Goal: Transaction & Acquisition: Purchase product/service

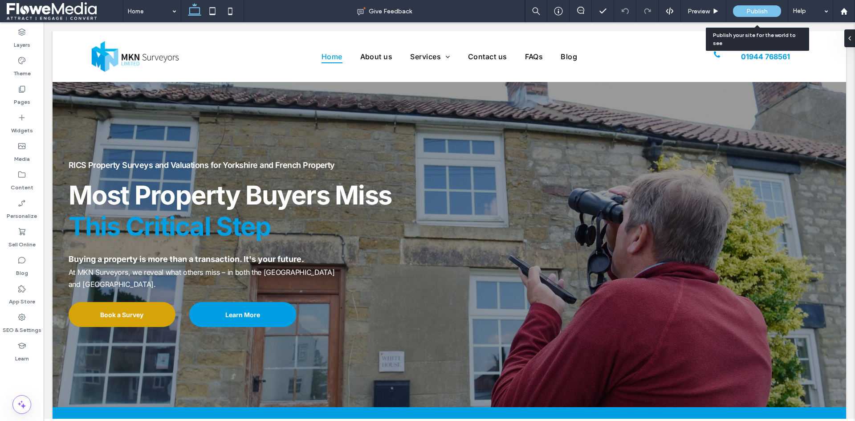
click at [767, 9] on span "Publish" at bounding box center [756, 12] width 21 height 8
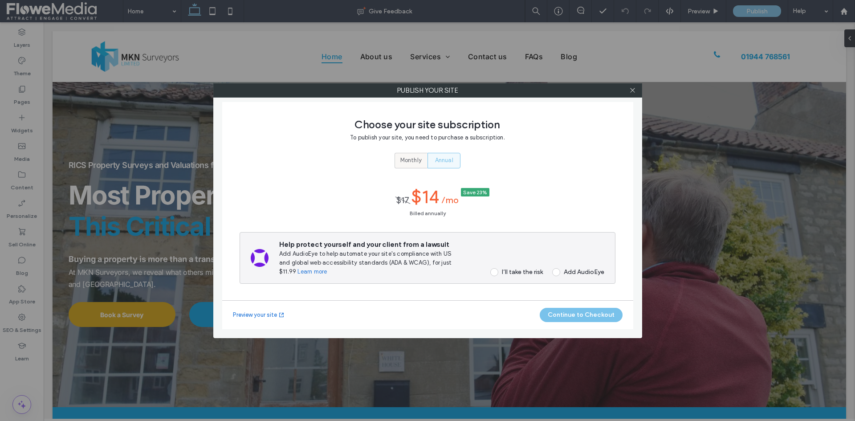
click at [412, 166] on div "Monthly" at bounding box center [410, 160] width 21 height 15
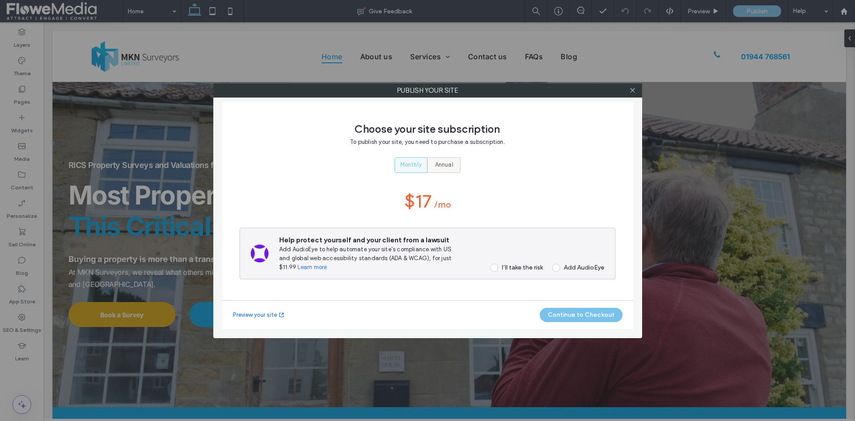
click at [433, 162] on div "Annual" at bounding box center [443, 165] width 21 height 15
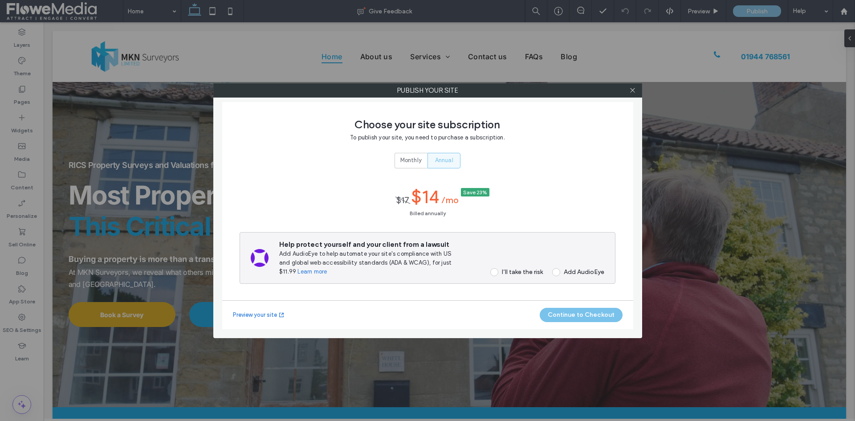
click at [438, 160] on span "Annual" at bounding box center [444, 160] width 18 height 9
click at [571, 319] on button "Continue to Checkout" at bounding box center [581, 315] width 83 height 14
click at [526, 271] on div "I’ll take the risk" at bounding box center [522, 272] width 41 height 8
click at [573, 316] on button "Continue to Checkout" at bounding box center [581, 315] width 83 height 14
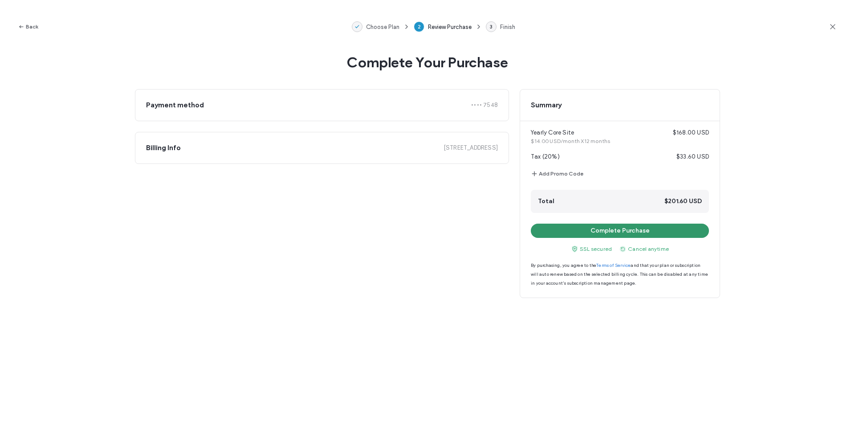
click at [612, 230] on button "Complete Purchase" at bounding box center [620, 231] width 178 height 14
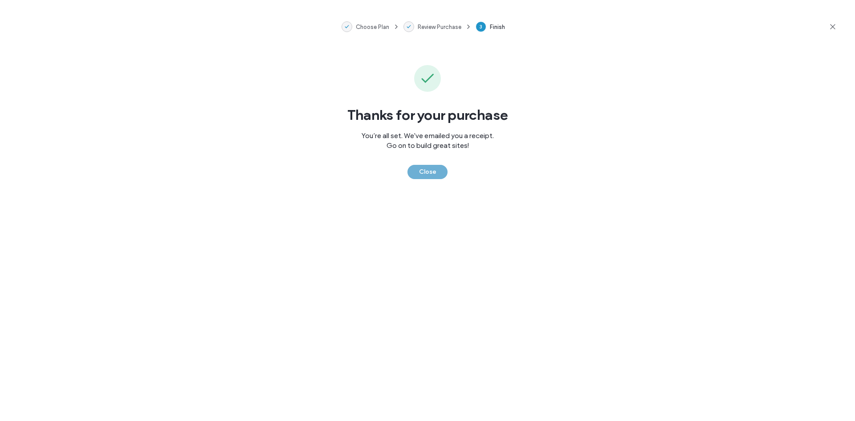
click at [440, 173] on button "Close" at bounding box center [428, 172] width 40 height 14
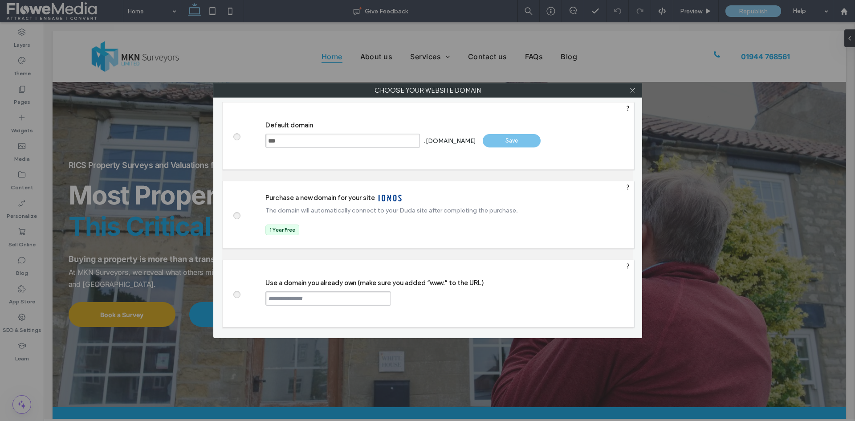
click at [236, 296] on span at bounding box center [236, 293] width 0 height 7
